Goal: Task Accomplishment & Management: Manage account settings

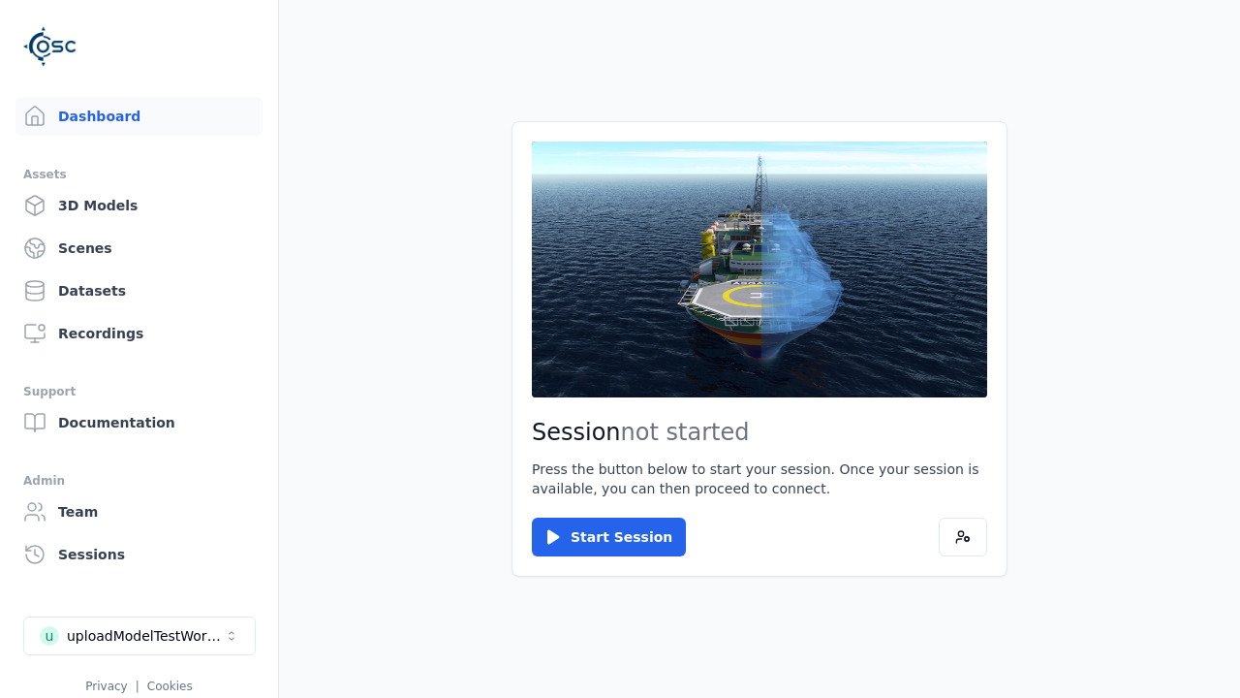
click at [139, 205] on link "3D Models" at bounding box center [139, 205] width 247 height 39
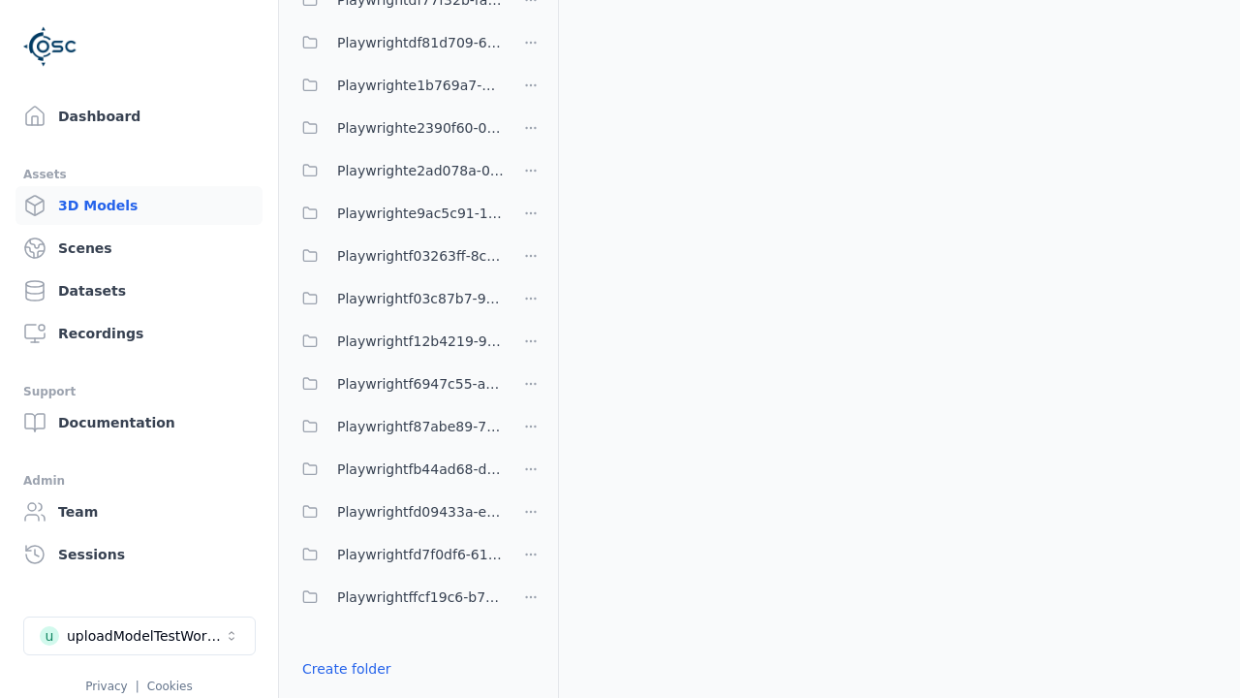
click at [346, 669] on link "Create folder" at bounding box center [346, 668] width 89 height 19
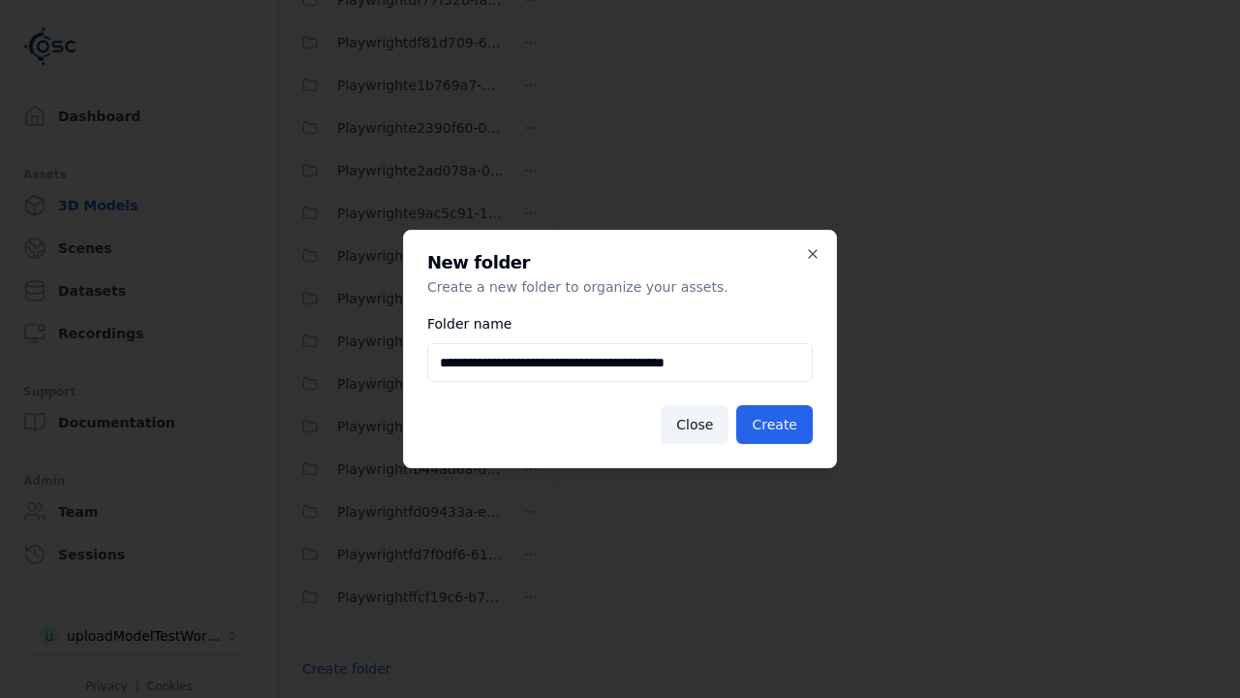
type input "**********"
click at [774, 424] on button "Create" at bounding box center [774, 424] width 77 height 39
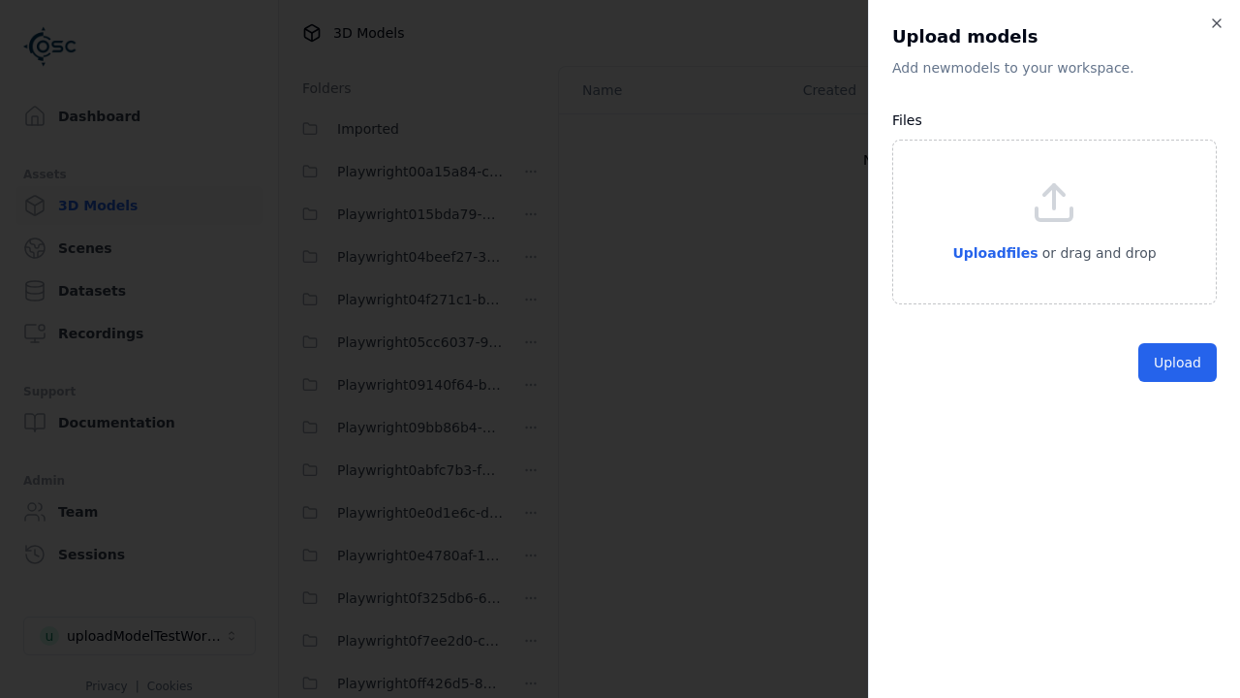
click at [1177, 382] on button "Upload" at bounding box center [1178, 362] width 78 height 39
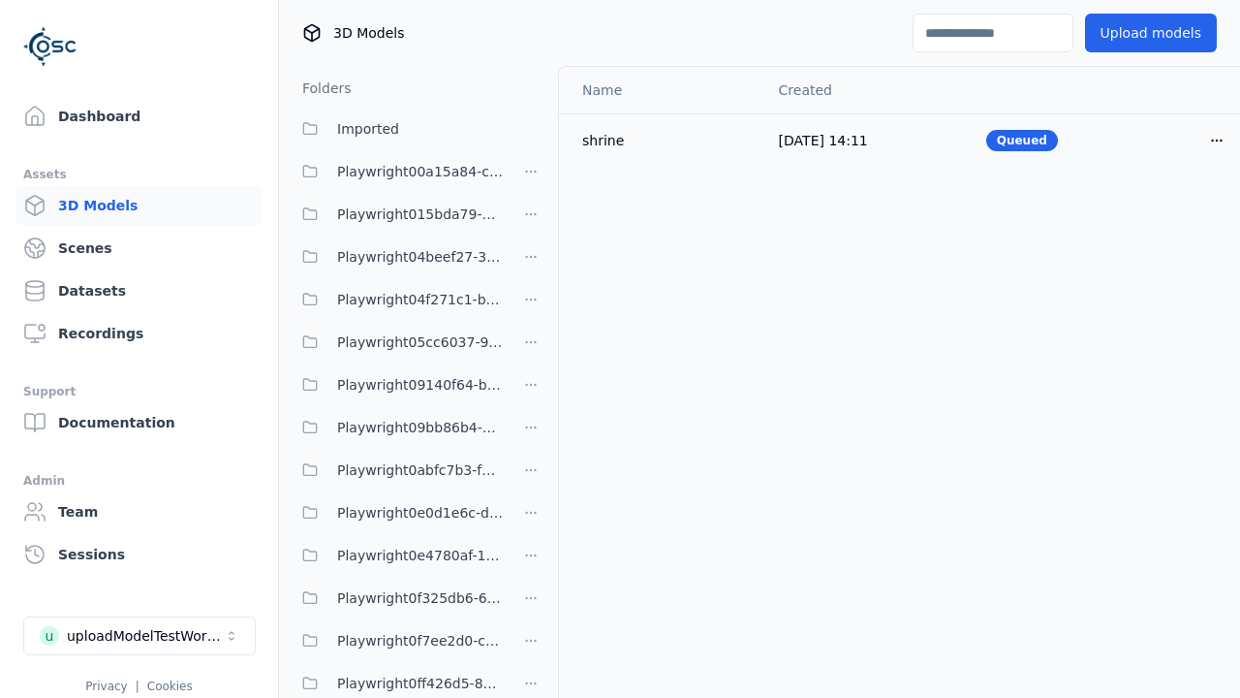
click at [1217, 140] on html "Support Dashboard Assets 3D Models Scenes Datasets Recordings Support Documenta…" at bounding box center [620, 349] width 1240 height 698
click at [1174, 215] on div "Delete" at bounding box center [1174, 215] width 114 height 31
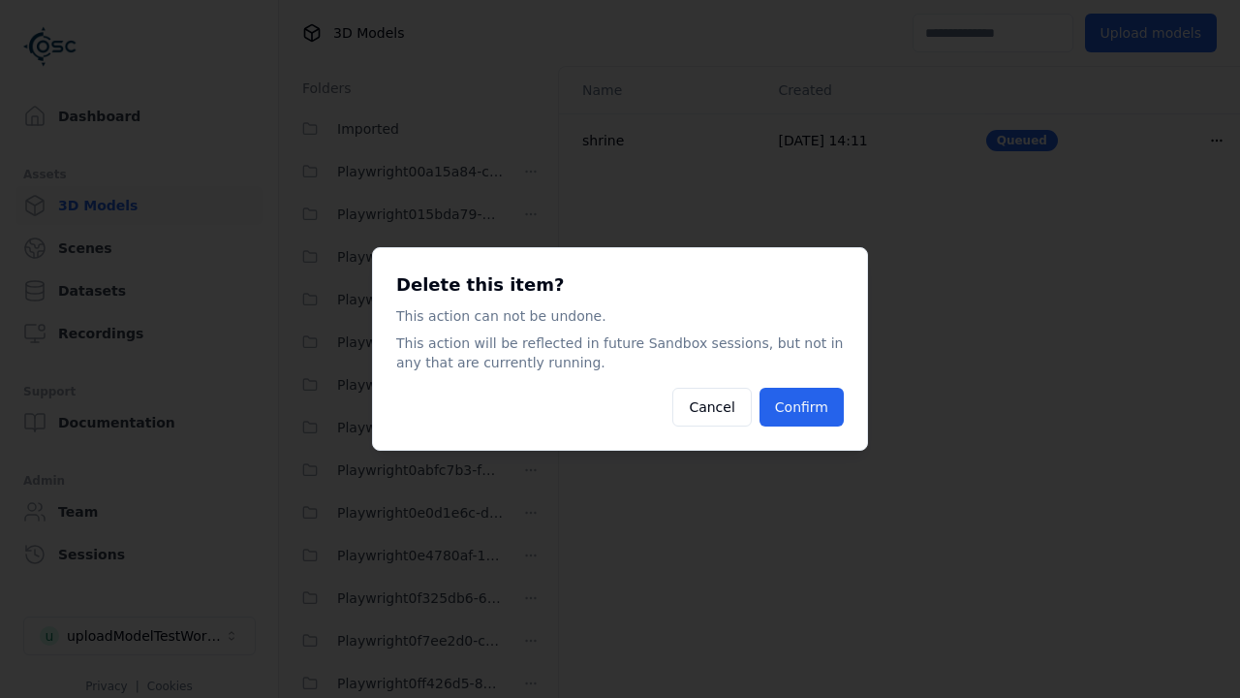
click at [801, 407] on button "Confirm" at bounding box center [802, 407] width 84 height 39
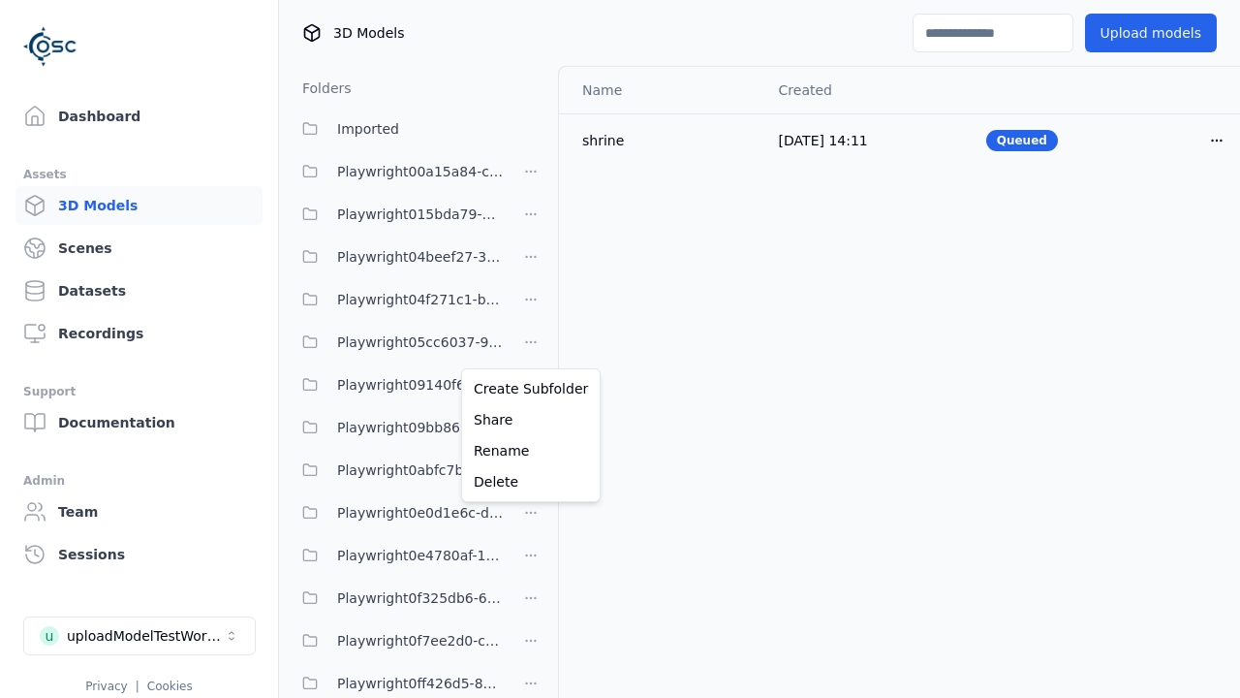
click at [531, 349] on html "Support Dashboard Assets 3D Models Scenes Datasets Recordings Support Documenta…" at bounding box center [620, 349] width 1240 height 698
